Goal: Communication & Community: Answer question/provide support

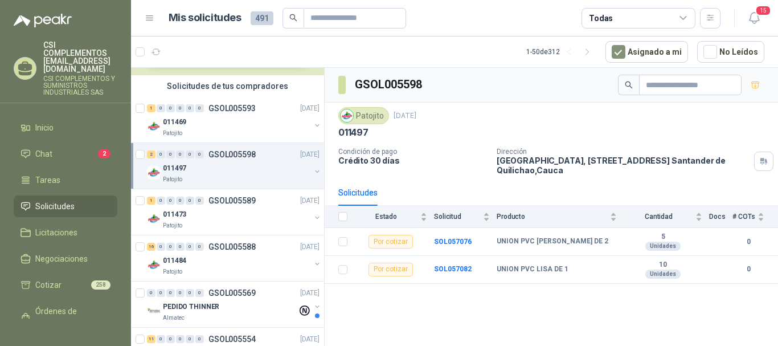
scroll to position [57, 0]
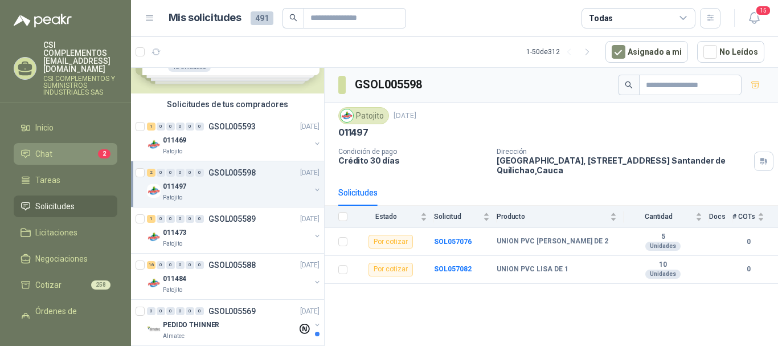
click at [46, 147] on span "Chat" at bounding box center [43, 153] width 17 height 13
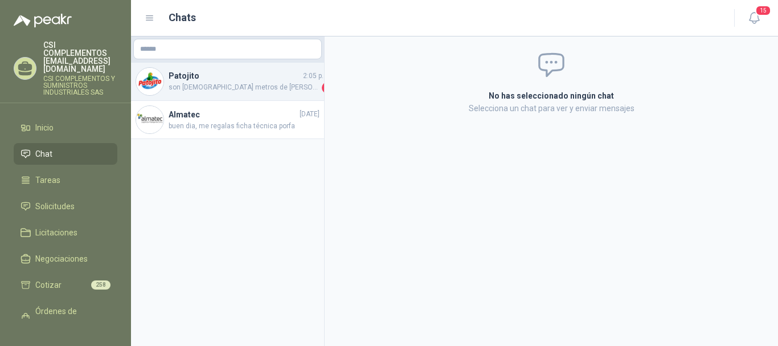
click at [243, 83] on span "son [DEMOGRAPHIC_DATA] metros de [PERSON_NAME]" at bounding box center [244, 87] width 151 height 11
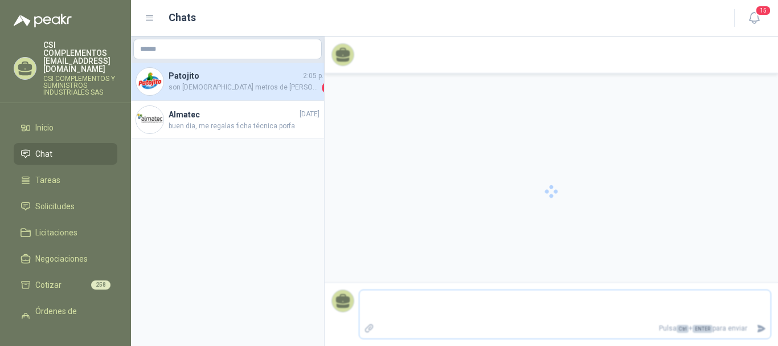
scroll to position [145, 0]
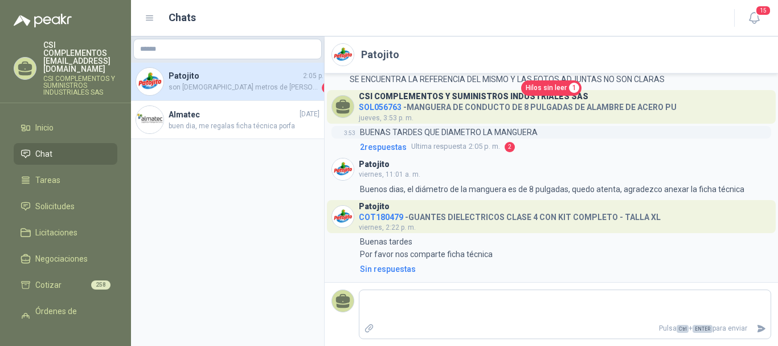
click at [413, 138] on p "BUENAS TARDES QUE DIAMETRO LA MANGUERA" at bounding box center [449, 132] width 178 height 13
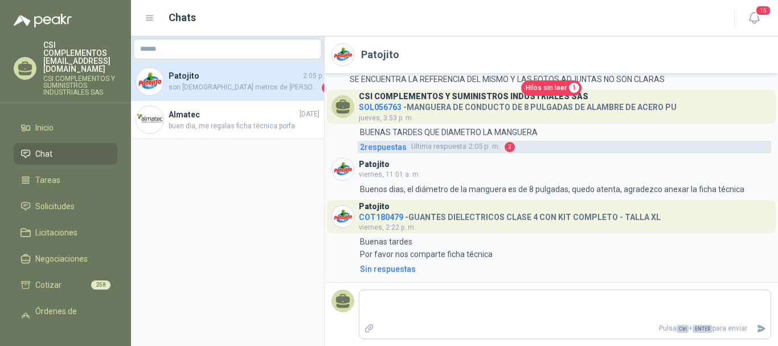
click at [425, 149] on span "Ultima respuesta" at bounding box center [438, 146] width 55 height 11
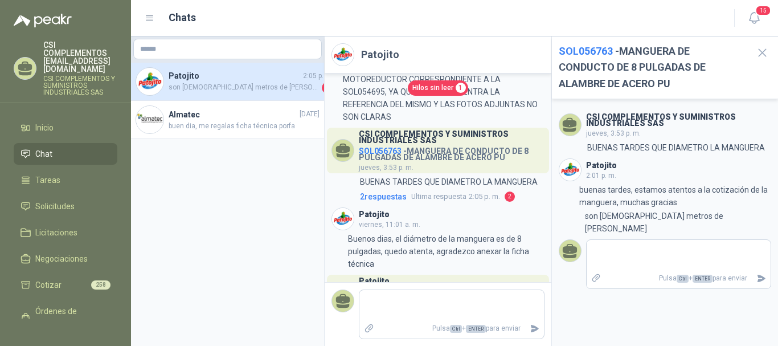
click at [234, 91] on span "son [DEMOGRAPHIC_DATA] metros de [PERSON_NAME]" at bounding box center [244, 87] width 151 height 11
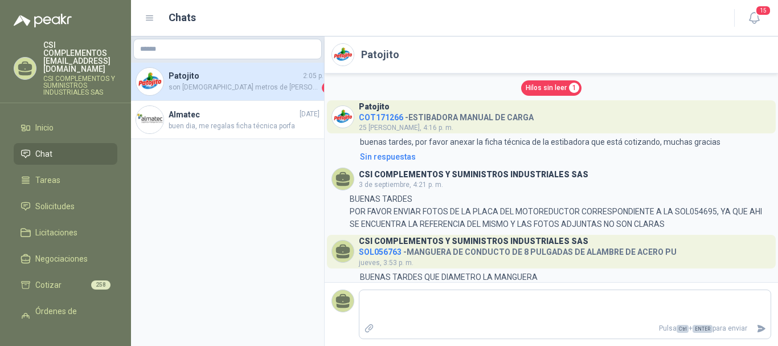
click at [554, 81] on link "Hilos sin leer 1" at bounding box center [551, 87] width 60 height 15
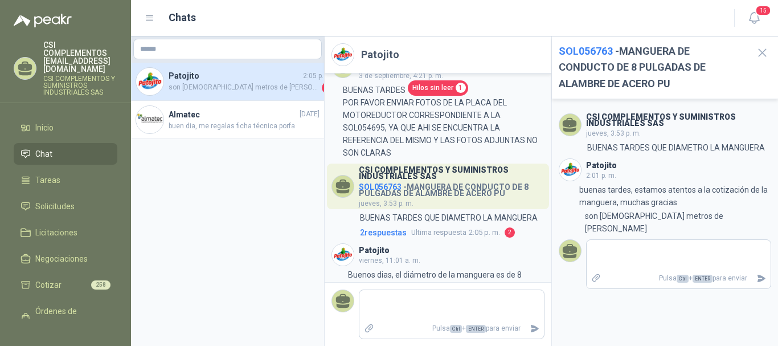
scroll to position [171, 0]
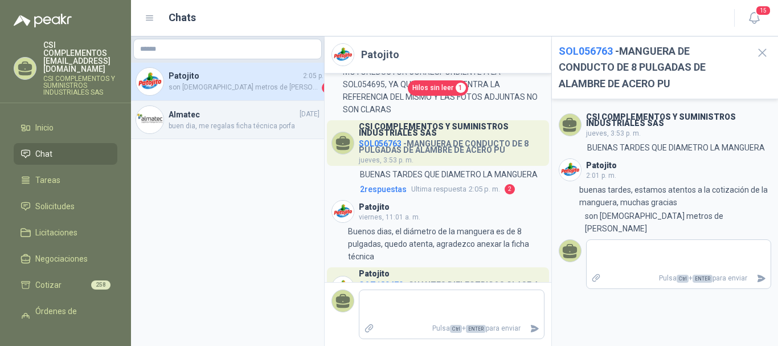
click at [218, 130] on span "buen dia, me regalas ficha técnica porfa" at bounding box center [244, 126] width 151 height 11
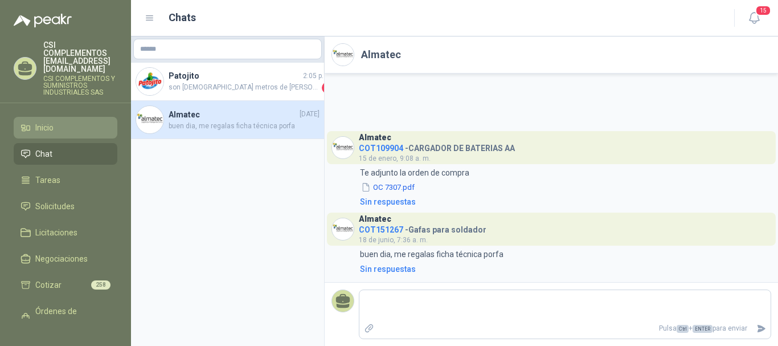
click at [43, 121] on span "Inicio" at bounding box center [44, 127] width 18 height 13
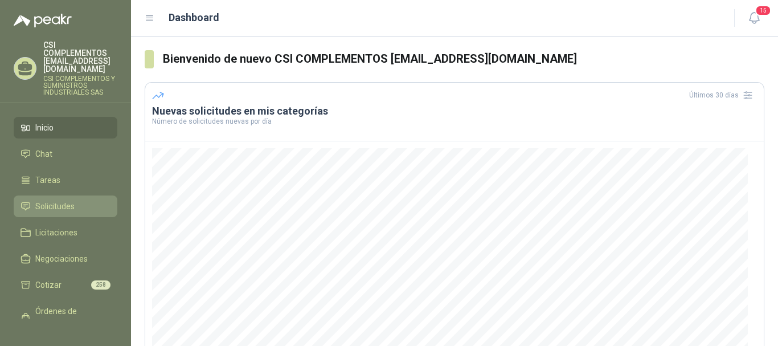
click at [56, 200] on span "Solicitudes" at bounding box center [54, 206] width 39 height 13
